Goal: Task Accomplishment & Management: Complete application form

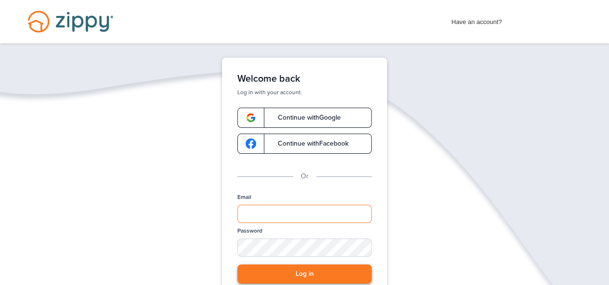
type input "**********"
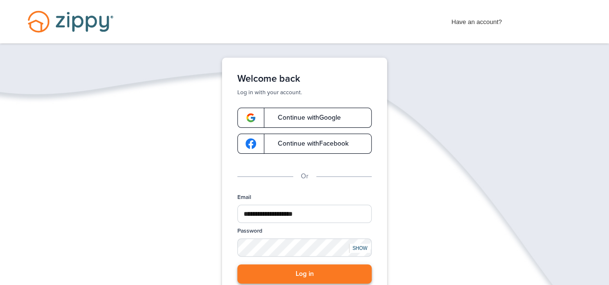
click at [321, 269] on button "Log in" at bounding box center [304, 275] width 134 height 20
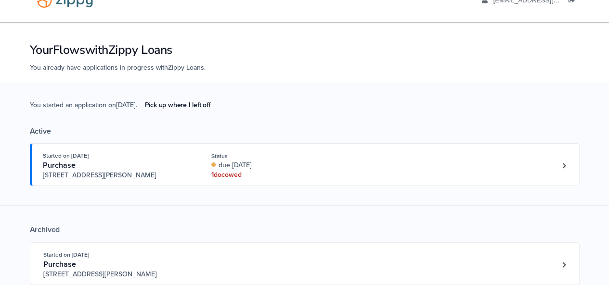
scroll to position [24, 0]
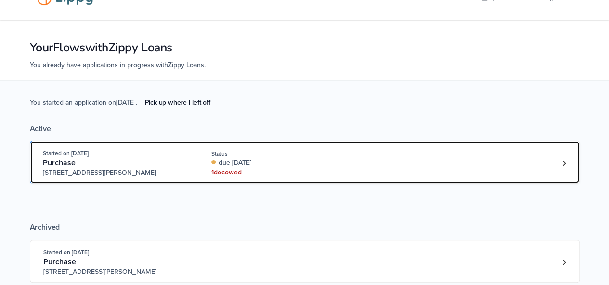
click at [572, 157] on link "Started on Aug. 27th, 2025 Purchase 3612 Hawthorn Dr, Jackson, MI, 49201 Status…" at bounding box center [305, 162] width 550 height 43
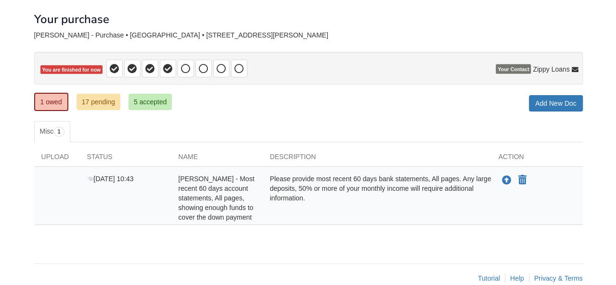
scroll to position [51, 0]
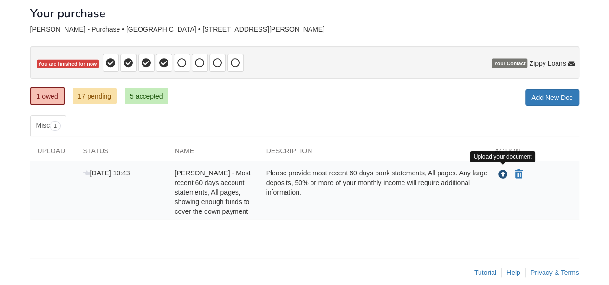
click at [499, 176] on icon "Upload Ashley Boley - Most recent 60 days account statements, All pages, showin…" at bounding box center [503, 175] width 10 height 10
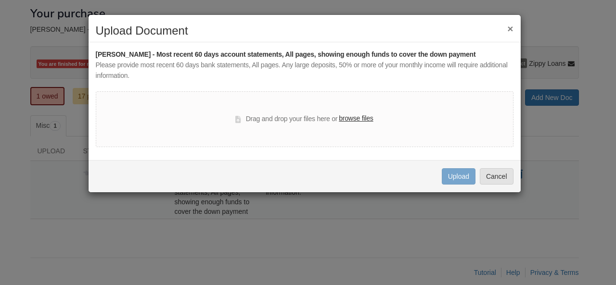
click at [362, 119] on label "browse files" at bounding box center [356, 119] width 34 height 11
click at [0, 0] on input "browse files" at bounding box center [0, 0] width 0 height 0
click at [370, 121] on label "browse files" at bounding box center [356, 119] width 34 height 11
click at [0, 0] on input "browse files" at bounding box center [0, 0] width 0 height 0
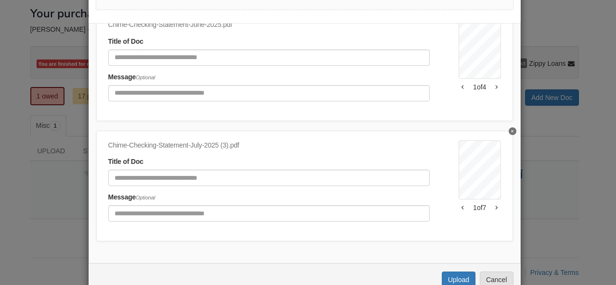
scroll to position [896, 0]
click at [456, 281] on button "Upload" at bounding box center [459, 280] width 34 height 16
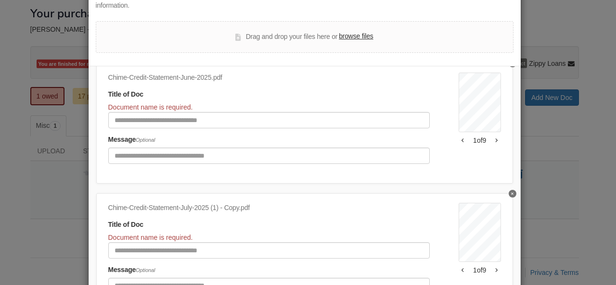
scroll to position [0, 0]
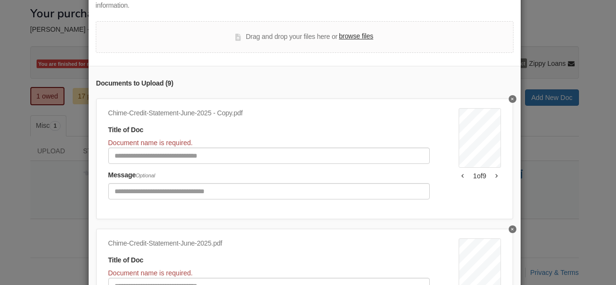
click at [509, 101] on button "Delete undefined" at bounding box center [513, 99] width 8 height 8
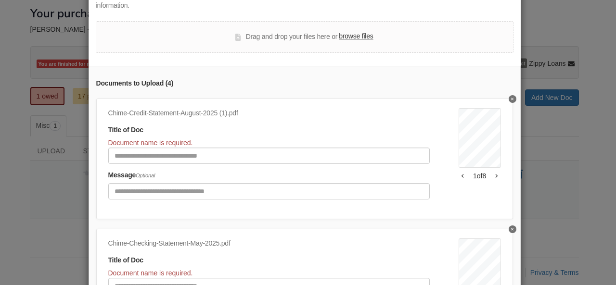
click at [509, 101] on button "Delete undefined" at bounding box center [513, 99] width 8 height 8
click at [500, 102] on div "Chime-Checking-Statement-June-2025.pdf Title of Doc Document name is required. …" at bounding box center [304, 159] width 417 height 121
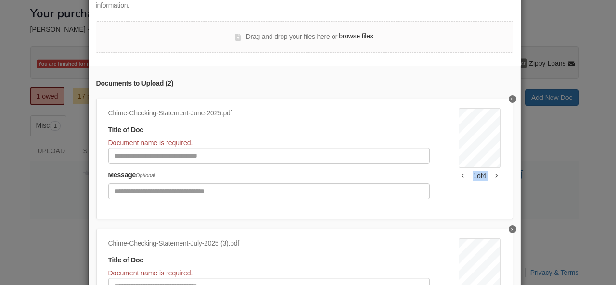
click at [500, 102] on div "Chime-Checking-Statement-June-2025.pdf Title of Doc Document name is required. …" at bounding box center [304, 159] width 417 height 121
click at [511, 98] on icon "Delete undefined" at bounding box center [512, 99] width 2 height 2
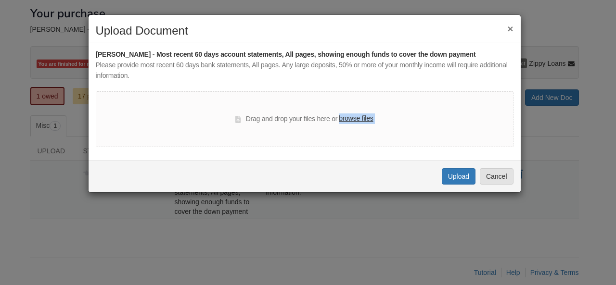
click at [502, 98] on div "Drag and drop your files here or browse files" at bounding box center [305, 119] width 418 height 56
click at [496, 178] on button "Cancel" at bounding box center [497, 176] width 34 height 16
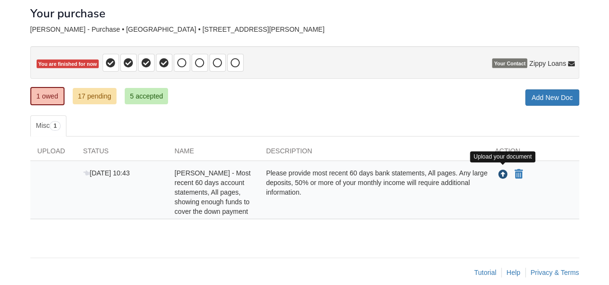
click at [502, 172] on icon "Upload Ashley Boley - Most recent 60 days account statements, All pages, showin…" at bounding box center [503, 175] width 10 height 10
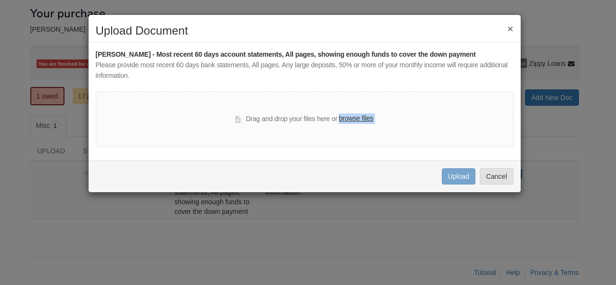
click at [511, 25] on button "×" at bounding box center [510, 29] width 6 height 10
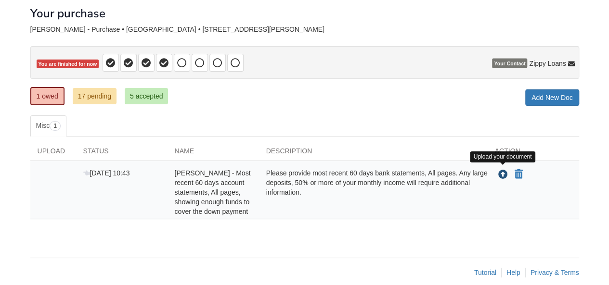
click at [502, 175] on icon "Upload Ashley Boley - Most recent 60 days account statements, All pages, showin…" at bounding box center [503, 175] width 10 height 10
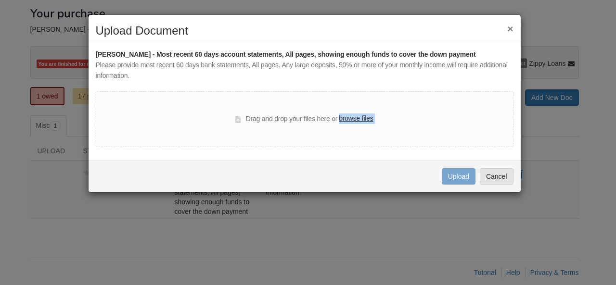
click at [348, 114] on label "browse files" at bounding box center [356, 119] width 34 height 11
click at [0, 0] on input "browse files" at bounding box center [0, 0] width 0 height 0
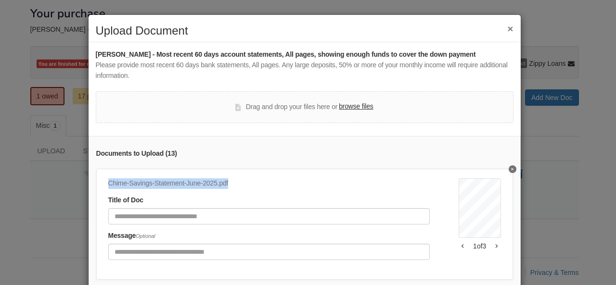
drag, startPoint x: 227, startPoint y: 184, endPoint x: 106, endPoint y: 183, distance: 121.3
click at [108, 183] on div "Chime-Savings-Statement-June-2025.pdf" at bounding box center [269, 184] width 322 height 11
copy div "Chime-Savings-Statement-June-2025.pdf"
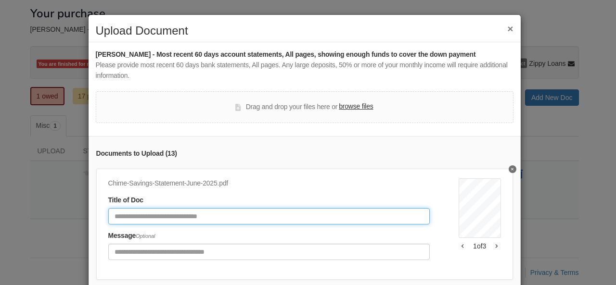
click at [161, 216] on input "Document Title" at bounding box center [269, 216] width 322 height 16
paste input "**********"
type input "**********"
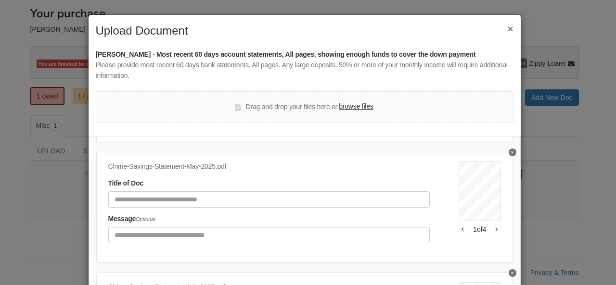
scroll to position [141, 0]
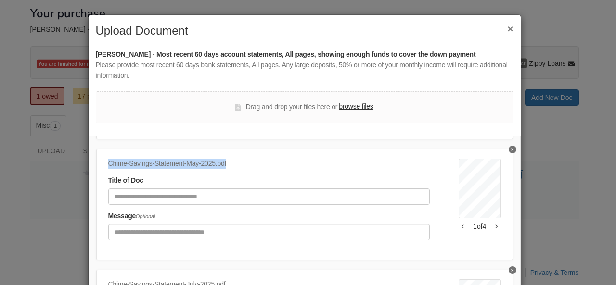
drag, startPoint x: 226, startPoint y: 162, endPoint x: 91, endPoint y: 165, distance: 134.3
click at [91, 165] on div "**********" at bounding box center [305, 256] width 432 height 241
copy div "Chime-Savings-Statement-May-2025.pdf"
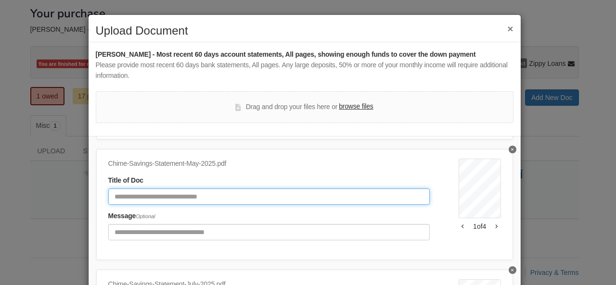
click at [159, 195] on input "Document Title" at bounding box center [269, 197] width 322 height 16
paste input "**********"
type input "**********"
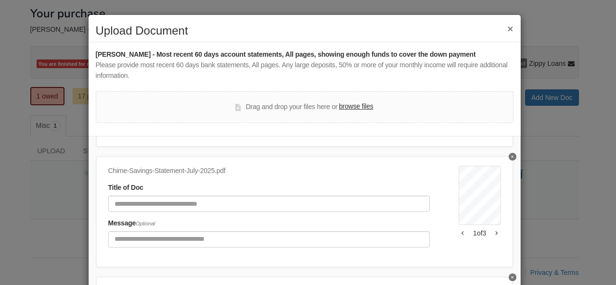
scroll to position [269, 0]
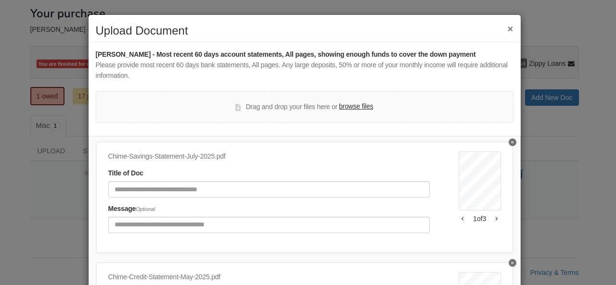
click at [227, 152] on div "Chime-Savings-Statement-July-2025.pdf Title of Doc Message Optional Interest Ac…" at bounding box center [304, 197] width 417 height 111
drag, startPoint x: 227, startPoint y: 154, endPoint x: 99, endPoint y: 152, distance: 128.0
click at [99, 152] on div "Chime-Savings-Statement-July-2025.pdf Title of Doc Message Optional Interest Ac…" at bounding box center [304, 197] width 417 height 111
copy div "Chime-Savings-Statement-July-2025.pdf"
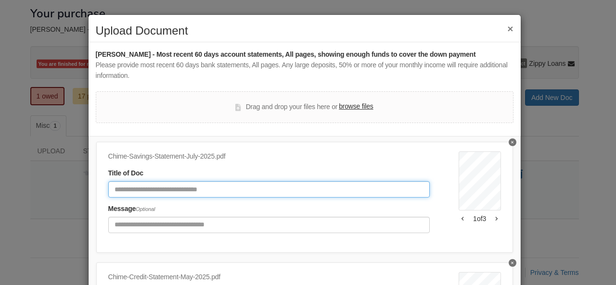
click at [174, 189] on input "Document Title" at bounding box center [269, 189] width 322 height 16
paste input "**********"
type input "**********"
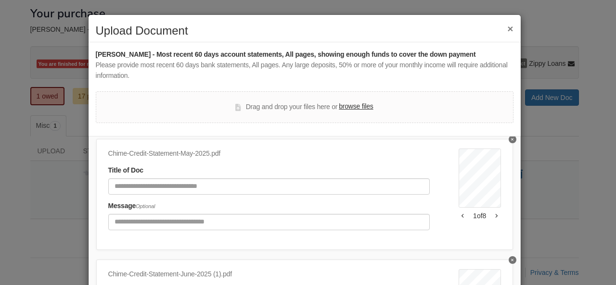
scroll to position [385, 0]
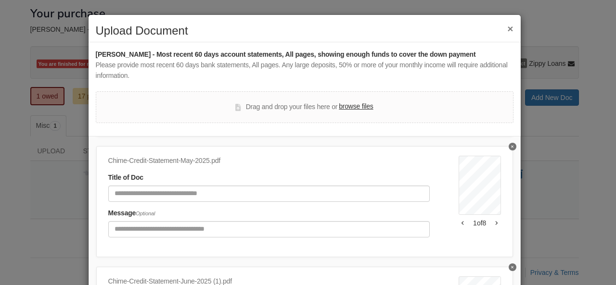
click at [510, 28] on div "× Upload Document" at bounding box center [305, 34] width 432 height 18
click at [507, 28] on button "×" at bounding box center [510, 29] width 6 height 10
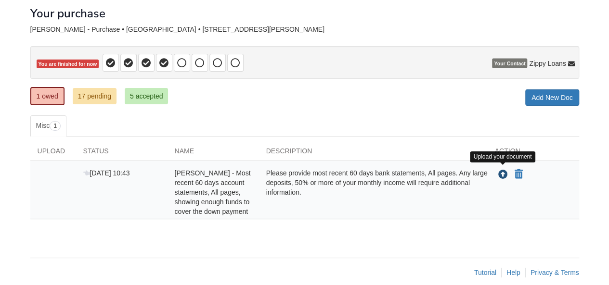
click at [501, 173] on icon "Upload Ashley Boley - Most recent 60 days account statements, All pages, showin…" at bounding box center [503, 175] width 10 height 10
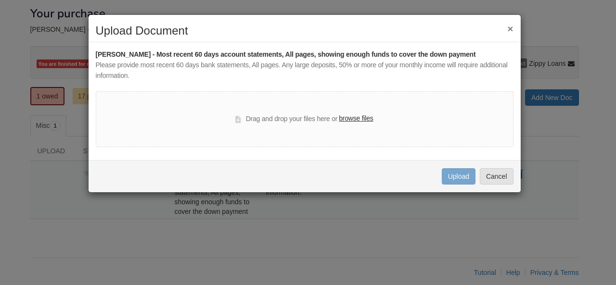
click at [366, 119] on label "browse files" at bounding box center [356, 119] width 34 height 11
click at [0, 0] on input "browse files" at bounding box center [0, 0] width 0 height 0
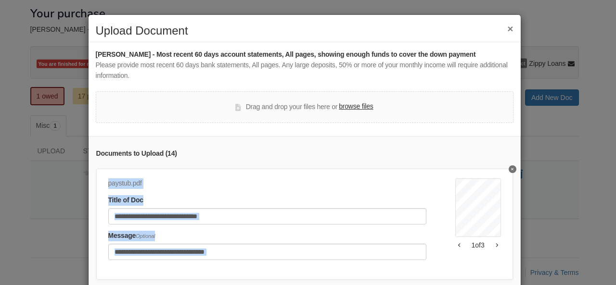
drag, startPoint x: 508, startPoint y: 156, endPoint x: 511, endPoint y: 162, distance: 6.3
click at [511, 162] on div "Documents to Upload ( 14 ) paystub.pdf Title of Doc Message Optional [GEOGRAPHI…" at bounding box center [305, 256] width 432 height 241
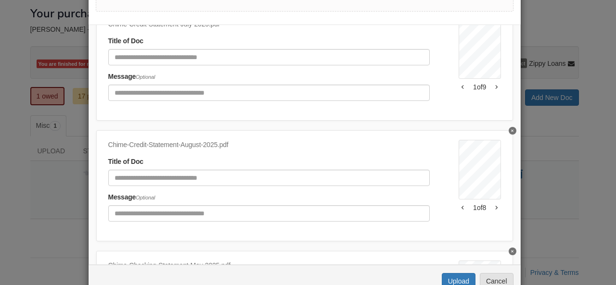
scroll to position [111, 0]
click at [457, 280] on button "Upload" at bounding box center [459, 282] width 34 height 16
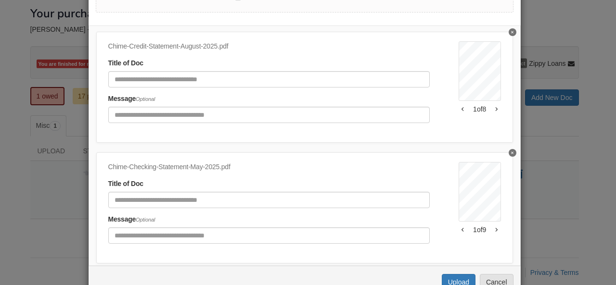
scroll to position [1260, 0]
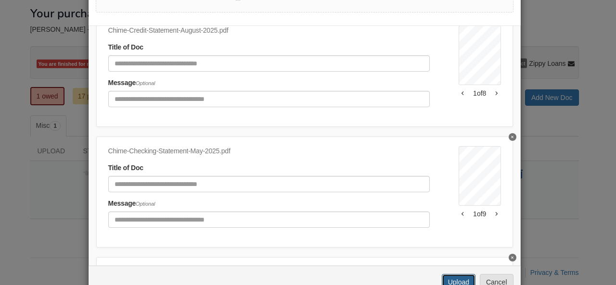
click at [450, 279] on button "Upload" at bounding box center [459, 282] width 34 height 16
drag, startPoint x: 608, startPoint y: 189, endPoint x: 605, endPoint y: 243, distance: 53.5
click at [605, 243] on div "× Upload Document [PERSON_NAME] - Most recent 60 days account statements, All p…" at bounding box center [308, 142] width 616 height 285
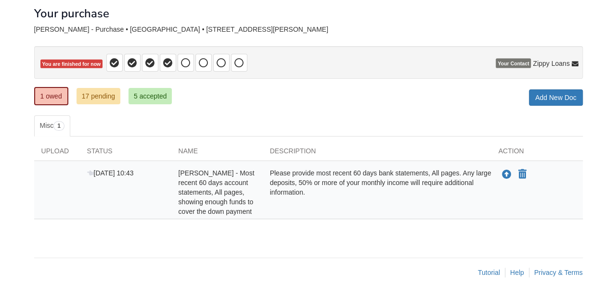
scroll to position [60, 0]
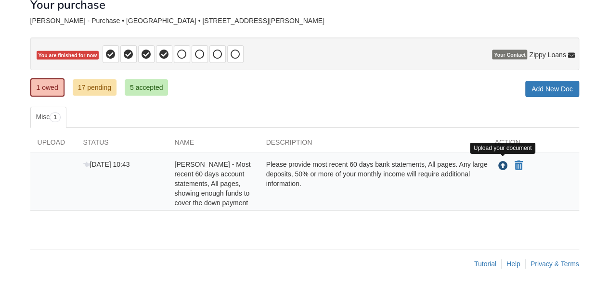
click at [501, 163] on icon "Upload Ashley Boley - Most recent 60 days account statements, All pages, showin…" at bounding box center [503, 167] width 10 height 10
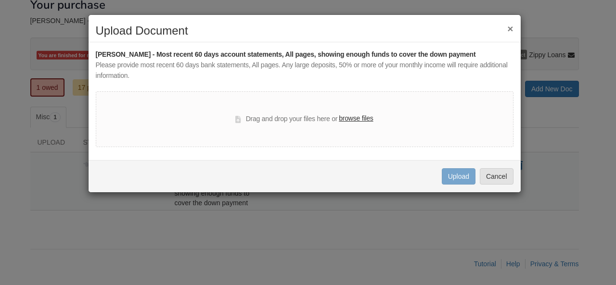
click at [361, 121] on label "browse files" at bounding box center [356, 119] width 34 height 11
click at [0, 0] on input "browse files" at bounding box center [0, 0] width 0 height 0
click at [368, 117] on label "browse files" at bounding box center [356, 119] width 34 height 11
click at [0, 0] on input "browse files" at bounding box center [0, 0] width 0 height 0
click at [506, 29] on h2 "Upload Document" at bounding box center [305, 31] width 418 height 13
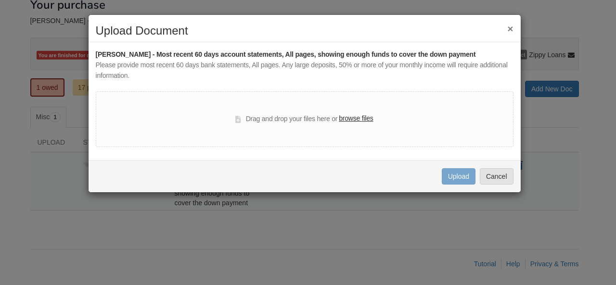
click at [511, 28] on button "×" at bounding box center [510, 29] width 6 height 10
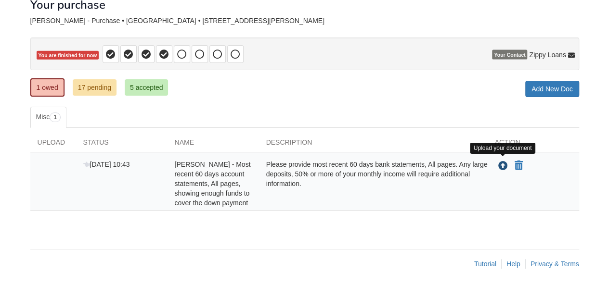
click at [500, 164] on icon "Upload Ashley Boley - Most recent 60 days account statements, All pages, showin…" at bounding box center [503, 167] width 10 height 10
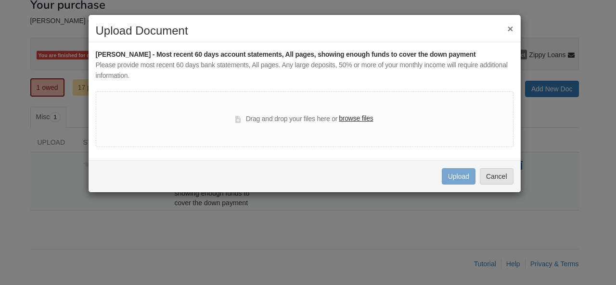
click at [360, 120] on label "browse files" at bounding box center [356, 119] width 34 height 11
click at [0, 0] on input "browse files" at bounding box center [0, 0] width 0 height 0
click at [359, 119] on label "browse files" at bounding box center [356, 119] width 34 height 11
click at [0, 0] on input "browse files" at bounding box center [0, 0] width 0 height 0
click at [358, 116] on label "browse files" at bounding box center [356, 119] width 34 height 11
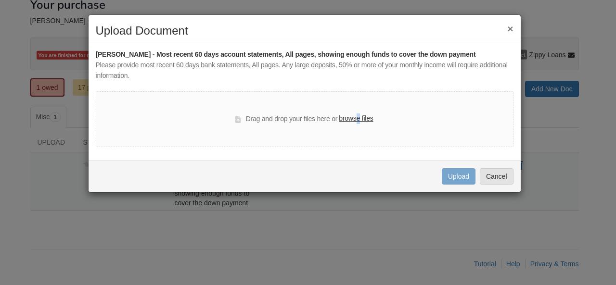
click at [357, 116] on label "browse files" at bounding box center [356, 119] width 34 height 11
click at [0, 0] on input "browse files" at bounding box center [0, 0] width 0 height 0
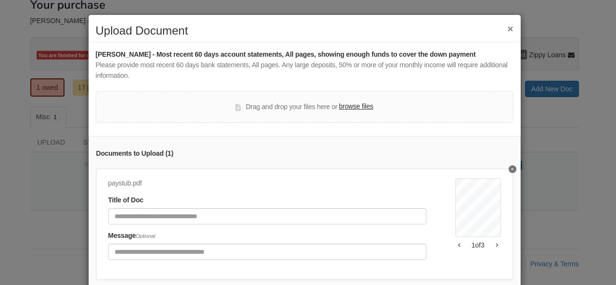
click at [342, 109] on label "browse files" at bounding box center [356, 107] width 34 height 11
click at [0, 0] on input "browse files" at bounding box center [0, 0] width 0 height 0
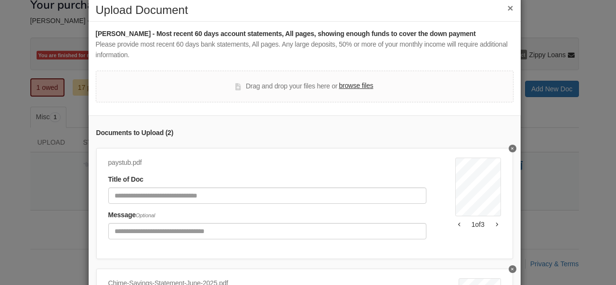
scroll to position [0, 0]
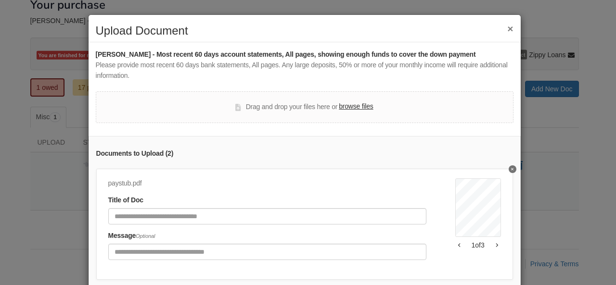
click at [354, 108] on label "browse files" at bounding box center [356, 107] width 34 height 11
click at [346, 110] on label "browse files" at bounding box center [356, 107] width 34 height 11
click at [0, 0] on input "browse files" at bounding box center [0, 0] width 0 height 0
click at [349, 103] on label "browse files" at bounding box center [356, 107] width 34 height 11
click at [0, 0] on input "browse files" at bounding box center [0, 0] width 0 height 0
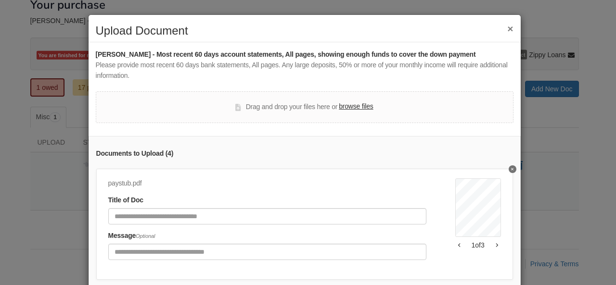
click at [361, 113] on div "Drag and drop your files here or browse files" at bounding box center [305, 107] width 418 height 32
click at [360, 108] on label "browse files" at bounding box center [356, 107] width 34 height 11
click at [0, 0] on input "browse files" at bounding box center [0, 0] width 0 height 0
click at [349, 104] on label "browse files" at bounding box center [356, 107] width 34 height 11
click at [0, 0] on input "browse files" at bounding box center [0, 0] width 0 height 0
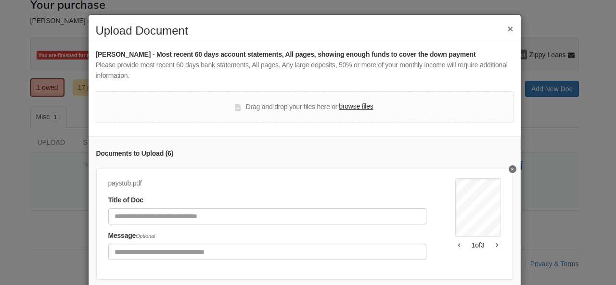
click at [353, 107] on label "browse files" at bounding box center [356, 107] width 34 height 11
click at [0, 0] on input "browse files" at bounding box center [0, 0] width 0 height 0
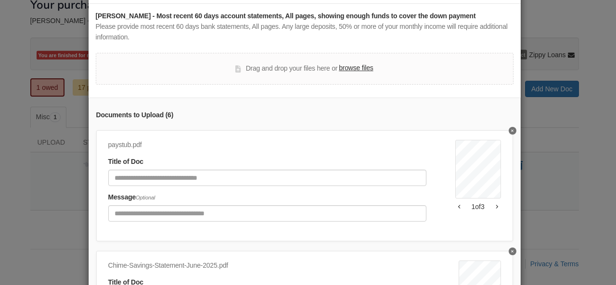
click at [367, 68] on label "browse files" at bounding box center [356, 68] width 34 height 11
click at [0, 0] on input "browse files" at bounding box center [0, 0] width 0 height 0
click at [511, 130] on icon "Delete undefined" at bounding box center [512, 131] width 2 height 4
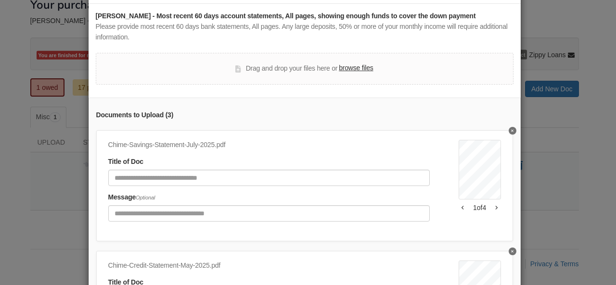
click at [511, 130] on icon "Delete undefined" at bounding box center [512, 131] width 2 height 4
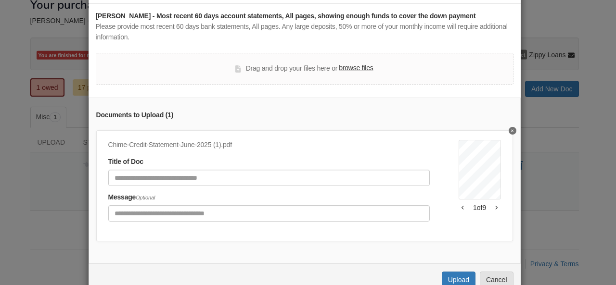
click at [511, 130] on icon "Delete undefined" at bounding box center [512, 131] width 2 height 4
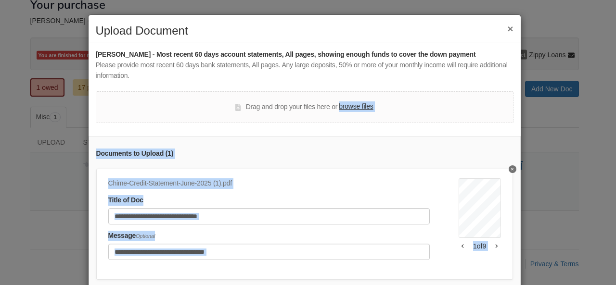
click at [501, 123] on div "Drag and drop your files here or browse files" at bounding box center [305, 107] width 418 height 32
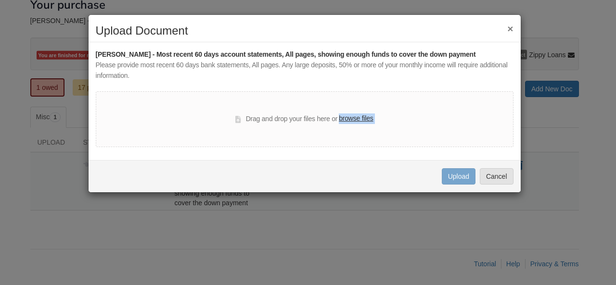
click at [359, 117] on label "browse files" at bounding box center [356, 119] width 34 height 11
click at [0, 0] on input "browse files" at bounding box center [0, 0] width 0 height 0
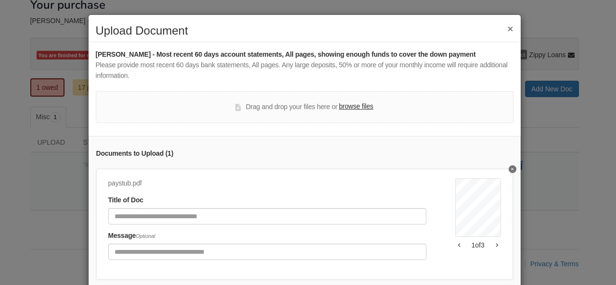
click at [353, 101] on div "Drag and drop your files here or browse files" at bounding box center [305, 107] width 418 height 32
click at [353, 108] on label "browse files" at bounding box center [356, 107] width 34 height 11
click at [0, 0] on input "browse files" at bounding box center [0, 0] width 0 height 0
drag, startPoint x: 344, startPoint y: 98, endPoint x: 348, endPoint y: 107, distance: 10.1
click at [348, 104] on div "Drag and drop your files here or browse files" at bounding box center [305, 107] width 418 height 32
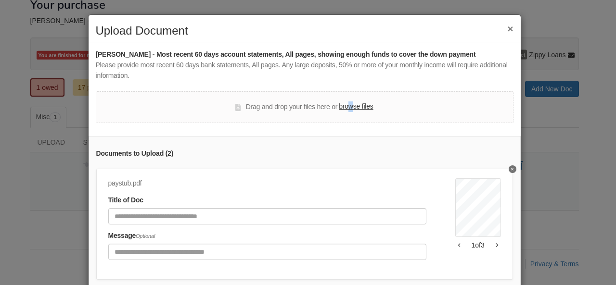
click at [348, 107] on label "browse files" at bounding box center [356, 107] width 34 height 11
click at [0, 0] on input "browse files" at bounding box center [0, 0] width 0 height 0
click at [357, 112] on div "Drag and drop your files here or browse files" at bounding box center [304, 108] width 138 height 12
click at [353, 106] on label "browse files" at bounding box center [356, 107] width 34 height 11
click at [0, 0] on input "browse files" at bounding box center [0, 0] width 0 height 0
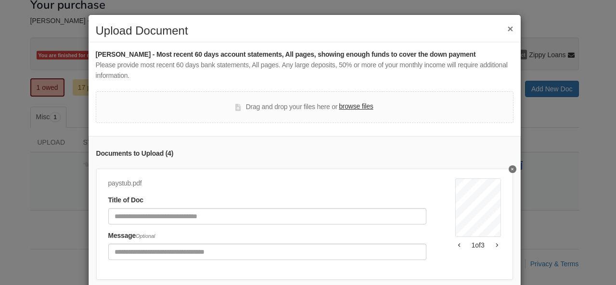
click at [354, 108] on label "browse files" at bounding box center [356, 107] width 34 height 11
click at [0, 0] on input "browse files" at bounding box center [0, 0] width 0 height 0
click at [345, 103] on label "browse files" at bounding box center [356, 107] width 34 height 11
click at [0, 0] on input "browse files" at bounding box center [0, 0] width 0 height 0
click at [339, 104] on label "browse files" at bounding box center [356, 107] width 34 height 11
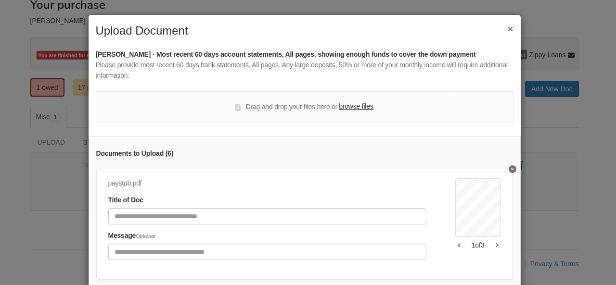
click at [0, 0] on input "browse files" at bounding box center [0, 0] width 0 height 0
click at [344, 106] on label "browse files" at bounding box center [356, 107] width 34 height 11
click at [0, 0] on input "browse files" at bounding box center [0, 0] width 0 height 0
click at [339, 107] on label "browse files" at bounding box center [356, 107] width 34 height 11
click at [0, 0] on input "browse files" at bounding box center [0, 0] width 0 height 0
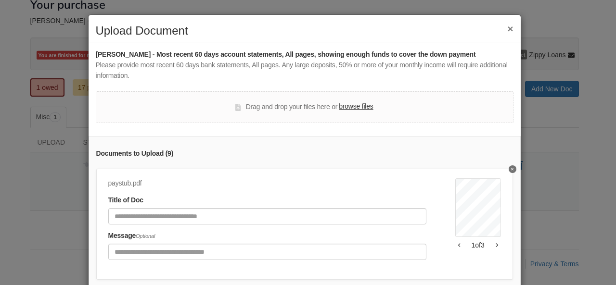
click at [346, 106] on label "browse files" at bounding box center [356, 107] width 34 height 11
click at [0, 0] on input "browse files" at bounding box center [0, 0] width 0 height 0
click at [356, 106] on label "browse files" at bounding box center [356, 107] width 34 height 11
click at [0, 0] on input "browse files" at bounding box center [0, 0] width 0 height 0
click at [354, 107] on label "browse files" at bounding box center [356, 107] width 34 height 11
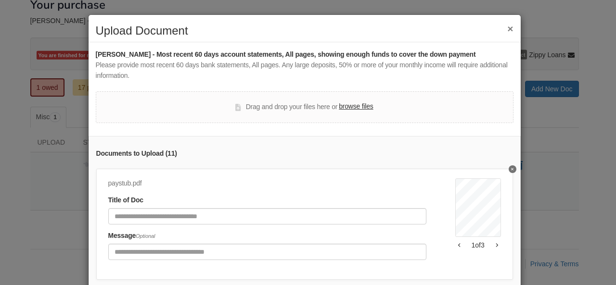
click at [0, 0] on input "browse files" at bounding box center [0, 0] width 0 height 0
click at [353, 106] on label "browse files" at bounding box center [356, 107] width 34 height 11
click at [0, 0] on input "browse files" at bounding box center [0, 0] width 0 height 0
click at [360, 108] on label "browse files" at bounding box center [356, 107] width 34 height 11
click at [349, 107] on label "browse files" at bounding box center [356, 107] width 34 height 11
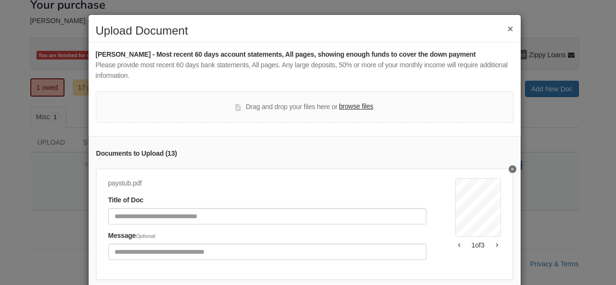
click at [0, 0] on input "browse files" at bounding box center [0, 0] width 0 height 0
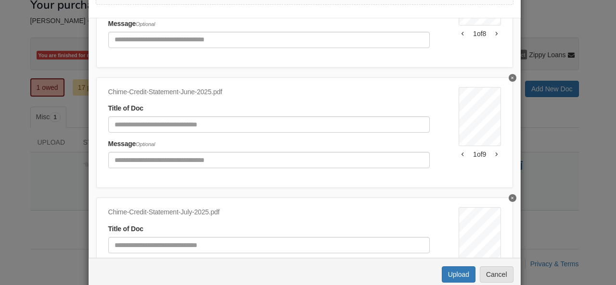
scroll to position [138, 0]
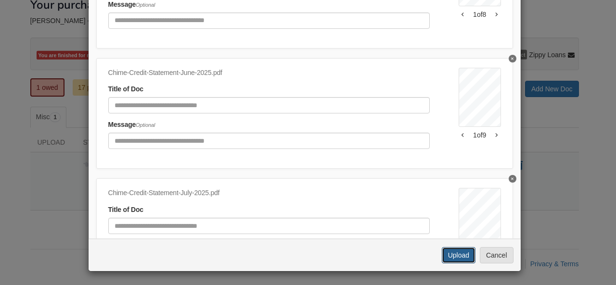
click at [456, 253] on button "Upload" at bounding box center [459, 255] width 34 height 16
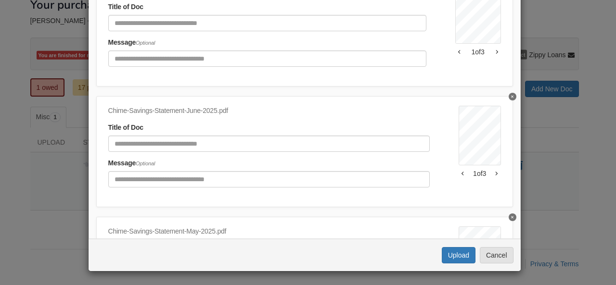
scroll to position [0, 0]
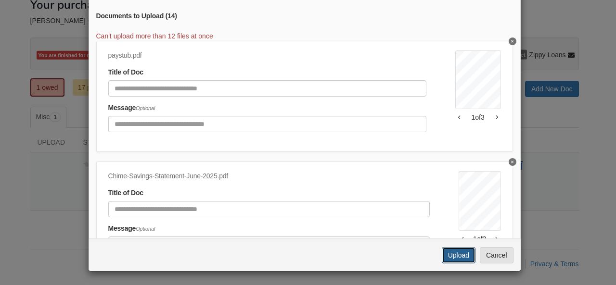
click at [451, 248] on button "Upload" at bounding box center [459, 255] width 34 height 16
click at [511, 40] on icon "Delete undefined" at bounding box center [512, 41] width 2 height 4
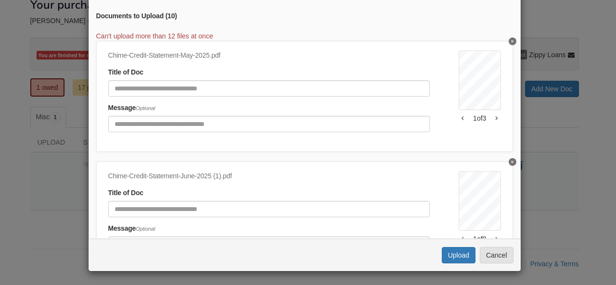
click at [511, 40] on icon "Delete undefined" at bounding box center [512, 41] width 2 height 4
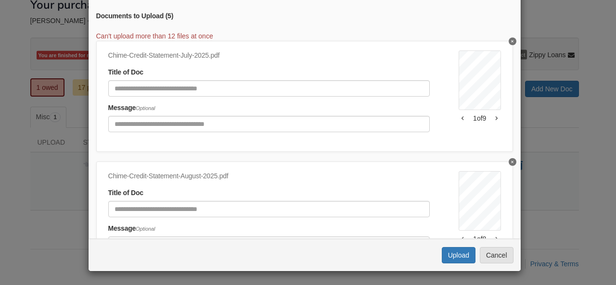
click at [511, 40] on icon "Delete undefined" at bounding box center [512, 41] width 2 height 4
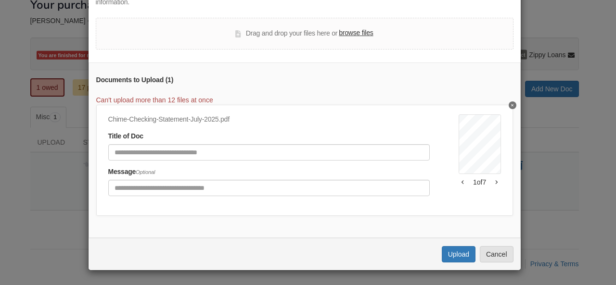
scroll to position [79, 0]
click at [501, 40] on div "Drag and drop your files here or browse files" at bounding box center [305, 34] width 418 height 32
click at [511, 103] on icon "Delete undefined" at bounding box center [512, 105] width 2 height 4
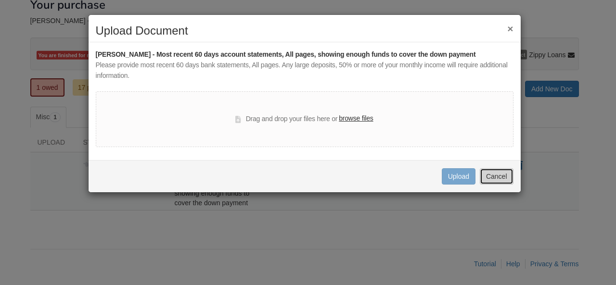
click at [490, 172] on button "Cancel" at bounding box center [497, 176] width 34 height 16
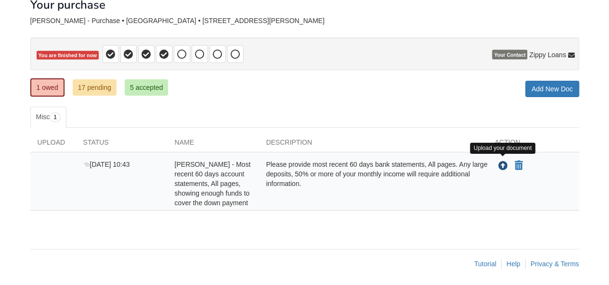
click at [500, 163] on icon "Upload Ashley Boley - Most recent 60 days account statements, All pages, showin…" at bounding box center [503, 167] width 10 height 10
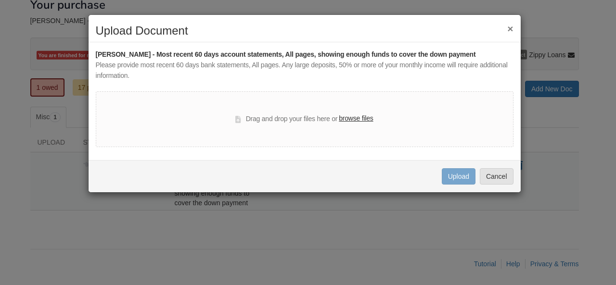
click at [366, 123] on div "Drag and drop your files here or browse files" at bounding box center [304, 120] width 138 height 12
click at [365, 119] on label "browse files" at bounding box center [356, 119] width 34 height 11
click at [0, 0] on input "browse files" at bounding box center [0, 0] width 0 height 0
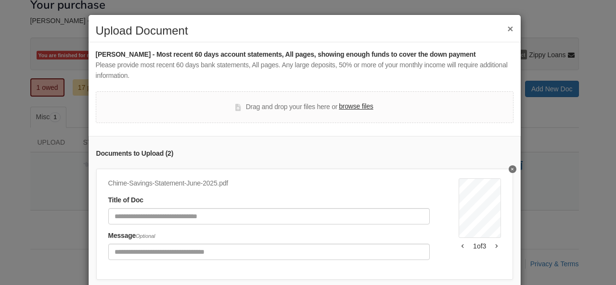
click at [348, 103] on label "browse files" at bounding box center [356, 107] width 34 height 11
click at [0, 0] on input "browse files" at bounding box center [0, 0] width 0 height 0
click at [362, 107] on label "browse files" at bounding box center [356, 107] width 34 height 11
click at [0, 0] on input "browse files" at bounding box center [0, 0] width 0 height 0
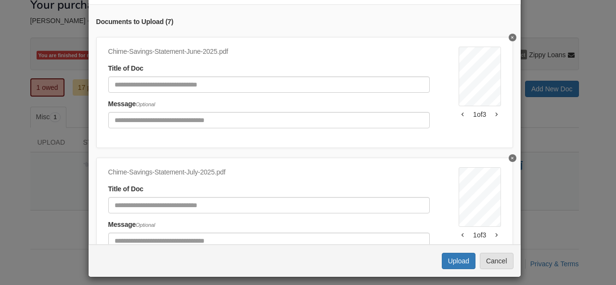
scroll to position [138, 0]
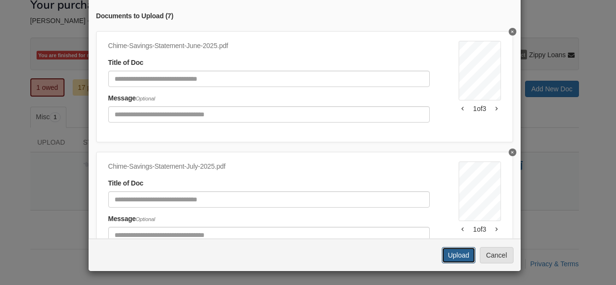
click at [456, 249] on button "Upload" at bounding box center [459, 255] width 34 height 16
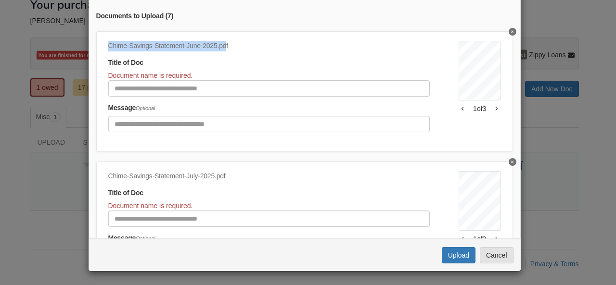
drag, startPoint x: 223, startPoint y: 48, endPoint x: 88, endPoint y: 42, distance: 134.9
click at [89, 42] on div "Documents to Upload ( 7 ) Chime-Savings-Statement-June-2025.pdf Title of Doc Do…" at bounding box center [305, 119] width 432 height 241
copy div "Chime-Savings-Statement-June-2025.pd"
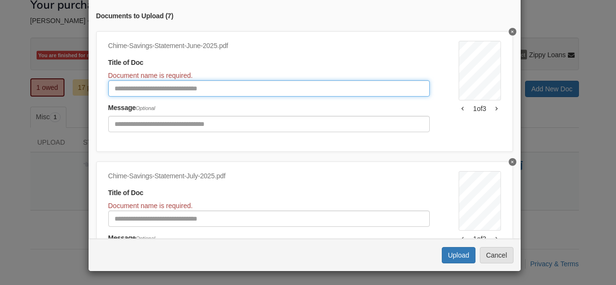
click at [117, 86] on input "Document Title" at bounding box center [269, 88] width 322 height 16
paste input "**********"
type input "**********"
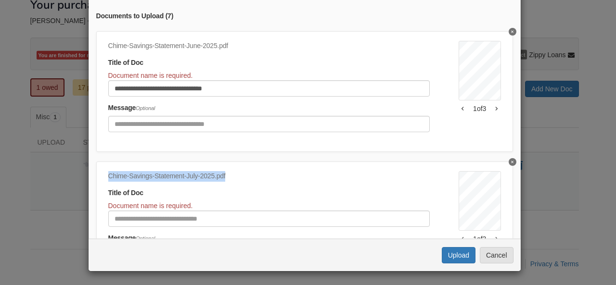
drag, startPoint x: 223, startPoint y: 175, endPoint x: 80, endPoint y: 177, distance: 143.0
click at [80, 177] on div "**********" at bounding box center [308, 142] width 616 height 285
copy div "Chime-Savings-Statement-July-2025.pdf"
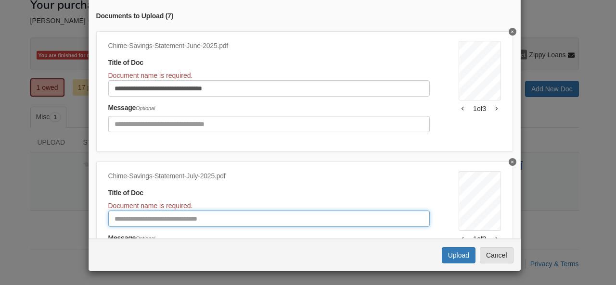
click at [162, 218] on input "Document Title" at bounding box center [269, 219] width 322 height 16
paste input "**********"
type input "**********"
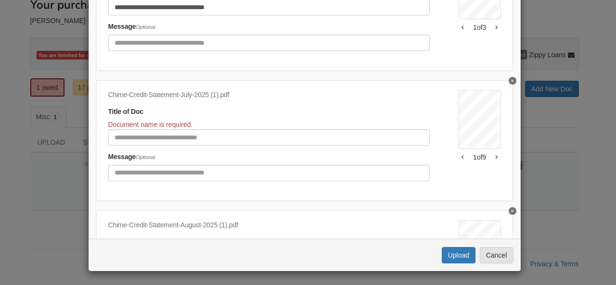
scroll to position [237, 0]
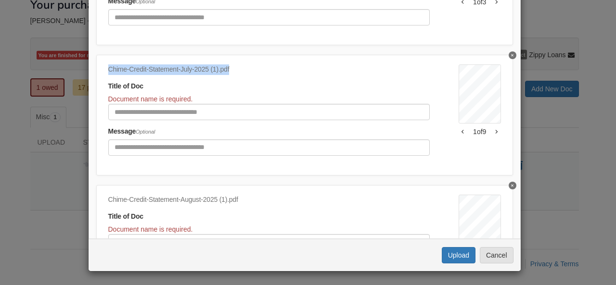
drag, startPoint x: 225, startPoint y: 69, endPoint x: 81, endPoint y: 65, distance: 143.5
click at [81, 65] on div "**********" at bounding box center [308, 142] width 616 height 285
copy div "Chime-Credit-Statement-July-2025 (1).pdf"
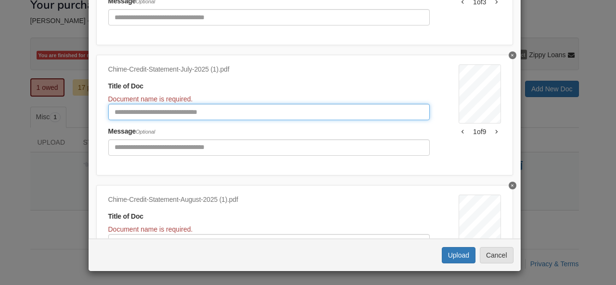
click at [124, 116] on input "Document Title" at bounding box center [269, 112] width 322 height 16
paste input "**********"
type input "**********"
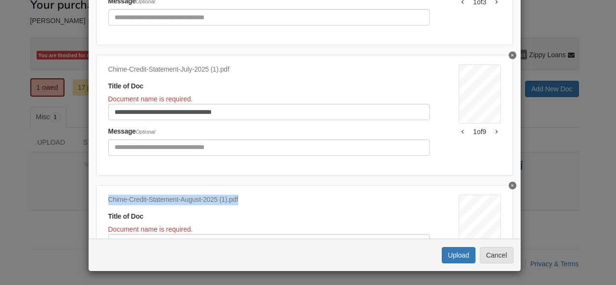
drag, startPoint x: 236, startPoint y: 201, endPoint x: 95, endPoint y: 195, distance: 140.7
click at [96, 195] on div "Chime-Credit-Statement-August-2025 (1).pdf Title of Doc Document name is requir…" at bounding box center [304, 245] width 417 height 121
copy div "Chime-Credit-Statement-August-2025 (1).pdf"
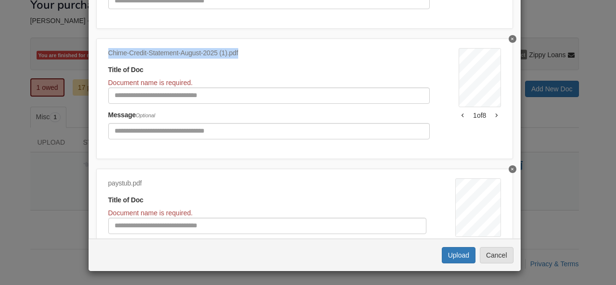
scroll to position [386, 0]
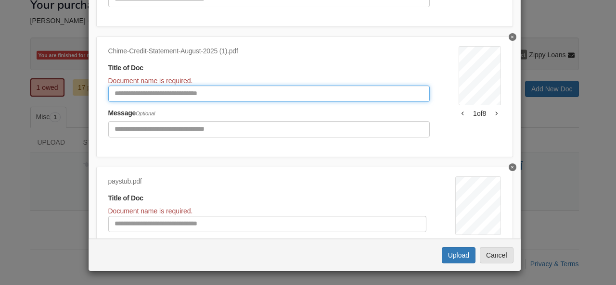
click at [319, 96] on input "Document Title" at bounding box center [269, 94] width 322 height 16
paste input "**********"
type input "**********"
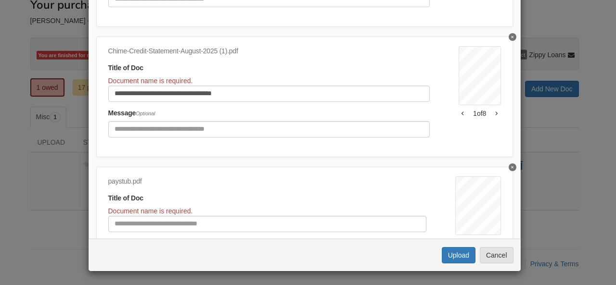
click at [135, 181] on div "paystub.pdf" at bounding box center [267, 182] width 318 height 11
drag, startPoint x: 140, startPoint y: 183, endPoint x: 92, endPoint y: 184, distance: 47.2
click at [96, 184] on div "paystub.pdf Title of Doc Document name is required. Message Optional [GEOGRAPHI…" at bounding box center [304, 227] width 417 height 121
copy div "paystub.pdf"
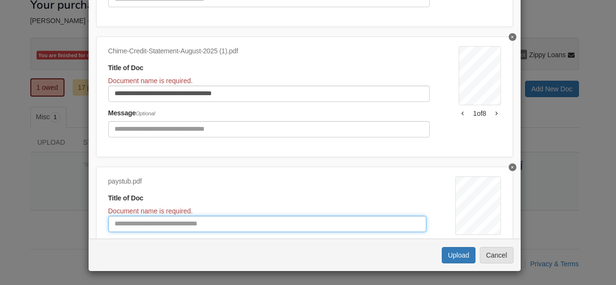
click at [173, 225] on input "Document Title" at bounding box center [267, 224] width 318 height 16
paste input "**********"
type input "**********"
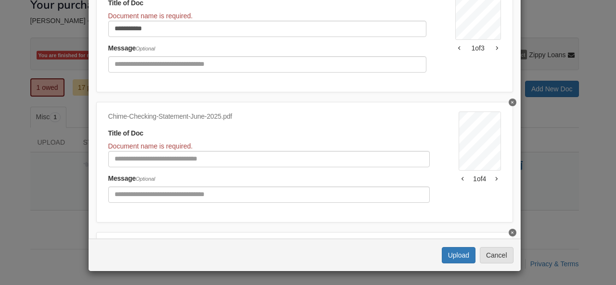
scroll to position [580, 0]
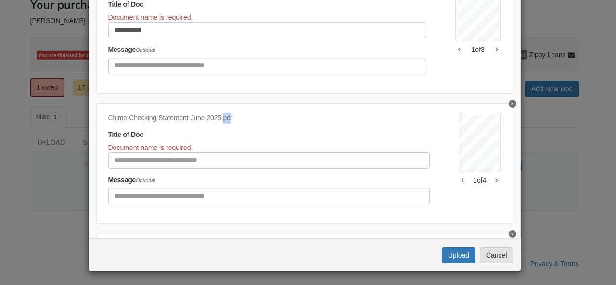
drag, startPoint x: 219, startPoint y: 114, endPoint x: 229, endPoint y: 123, distance: 13.0
click at [229, 122] on div "Chime-Checking-Statement-June-2025.pdf Title of Doc Document name is required. …" at bounding box center [283, 162] width 350 height 98
click at [232, 116] on div "Chime-Checking-Statement-June-2025.pdf" at bounding box center [269, 118] width 322 height 11
click at [226, 114] on div "Chime-Checking-Statement-June-2025.pdf" at bounding box center [269, 118] width 322 height 11
drag, startPoint x: 227, startPoint y: 114, endPoint x: 105, endPoint y: 112, distance: 121.8
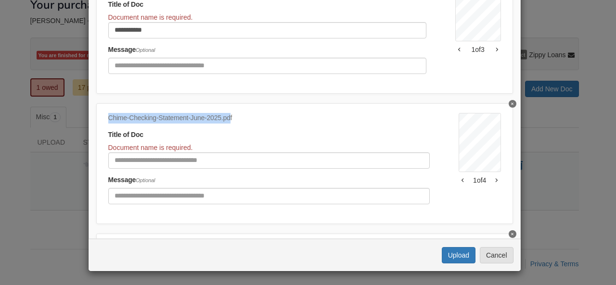
click at [108, 113] on div "Chime-Checking-Statement-June-2025.pdf" at bounding box center [269, 118] width 322 height 11
copy div "Chime-Checking-Statement-June-2025.pd"
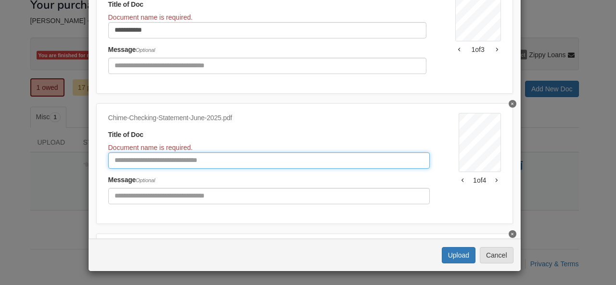
click at [136, 160] on input "Document Title" at bounding box center [269, 161] width 322 height 16
paste input "**********"
type input "**********"
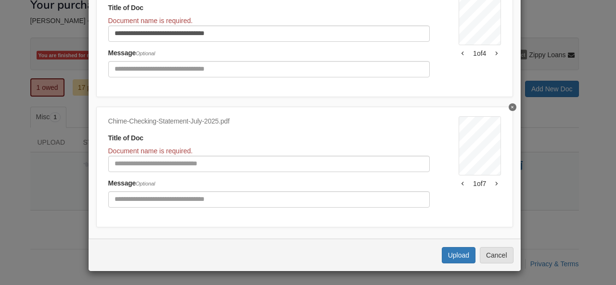
scroll to position [722, 0]
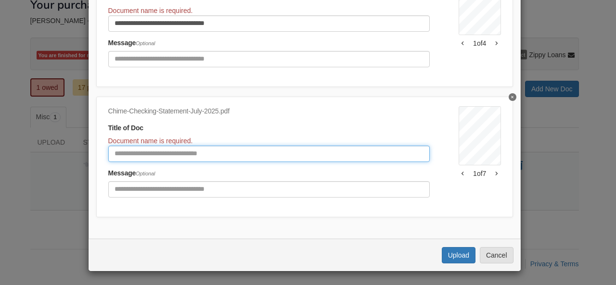
click at [284, 148] on input "Document Title" at bounding box center [269, 154] width 322 height 16
drag, startPoint x: 284, startPoint y: 148, endPoint x: 157, endPoint y: 102, distance: 135.4
click at [134, 106] on div "Chime-Checking-Statement-July-2025.pdf Title of Doc Document name is required. …" at bounding box center [283, 155] width 350 height 98
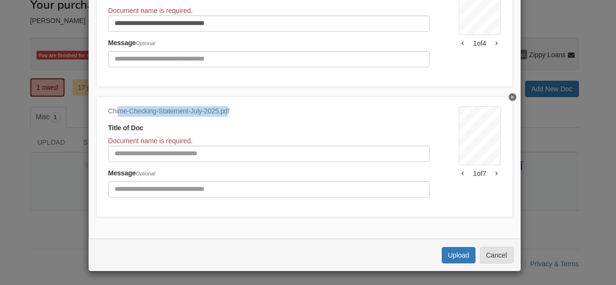
drag, startPoint x: 224, startPoint y: 102, endPoint x: 181, endPoint y: 104, distance: 42.9
click at [125, 106] on div "Chime-Checking-Statement-July-2025.pdf" at bounding box center [269, 111] width 322 height 11
click at [237, 106] on div "Chime-Checking-Statement-July-2025.pdf" at bounding box center [269, 111] width 322 height 11
drag, startPoint x: 229, startPoint y: 103, endPoint x: 96, endPoint y: 102, distance: 132.4
click at [96, 102] on div "Chime-Checking-Statement-July-2025.pdf Title of Doc Document name is required. …" at bounding box center [304, 157] width 417 height 121
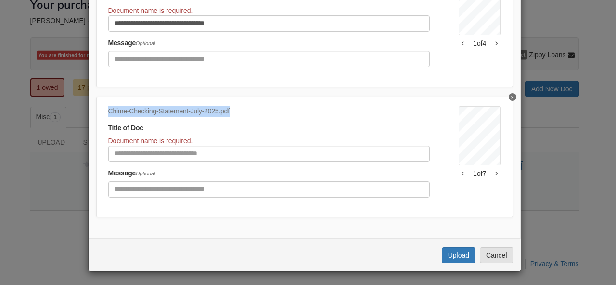
copy div "Chime-Checking-Statement-July-2025.pdf"
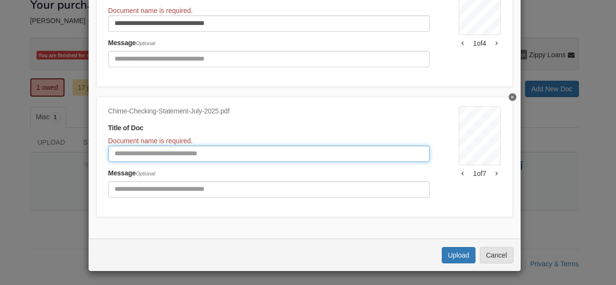
click at [154, 146] on input "Document Title" at bounding box center [269, 154] width 322 height 16
paste input "**********"
type input "**********"
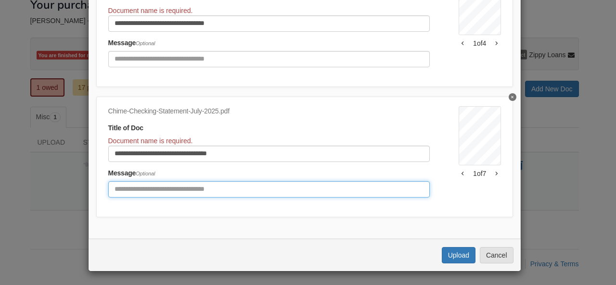
click at [151, 183] on input "Include any comments on this document" at bounding box center [269, 189] width 322 height 16
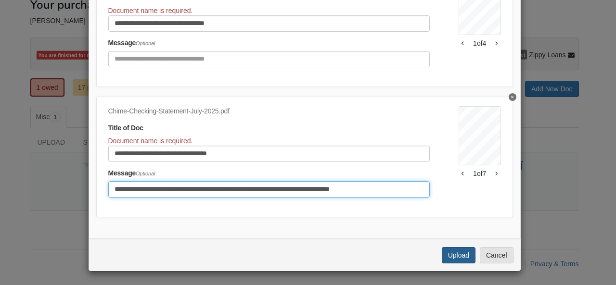
type input "**********"
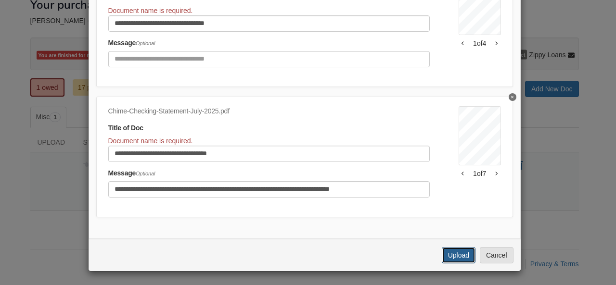
click at [462, 250] on button "Upload" at bounding box center [459, 255] width 34 height 16
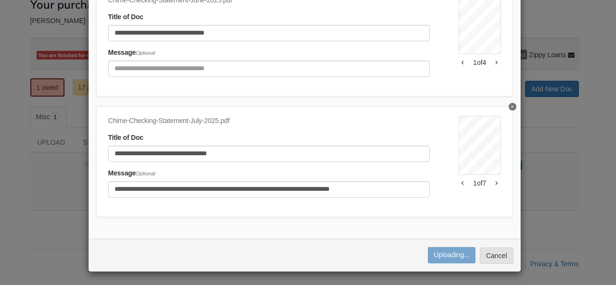
scroll to position [138, 0]
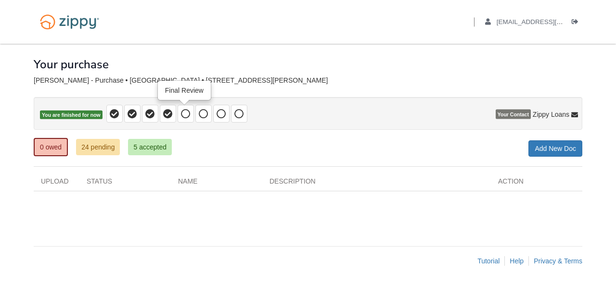
click at [186, 109] on icon at bounding box center [186, 114] width 10 height 10
click at [207, 110] on span at bounding box center [203, 114] width 16 height 18
click at [221, 109] on icon at bounding box center [222, 114] width 10 height 10
click at [238, 110] on icon at bounding box center [239, 114] width 10 height 10
